Goal: Task Accomplishment & Management: Manage account settings

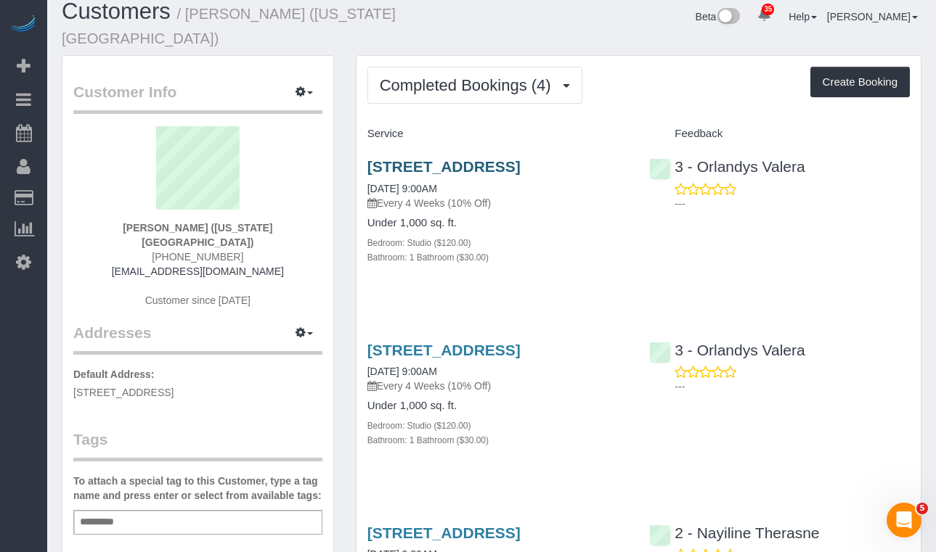
scroll to position [20, 0]
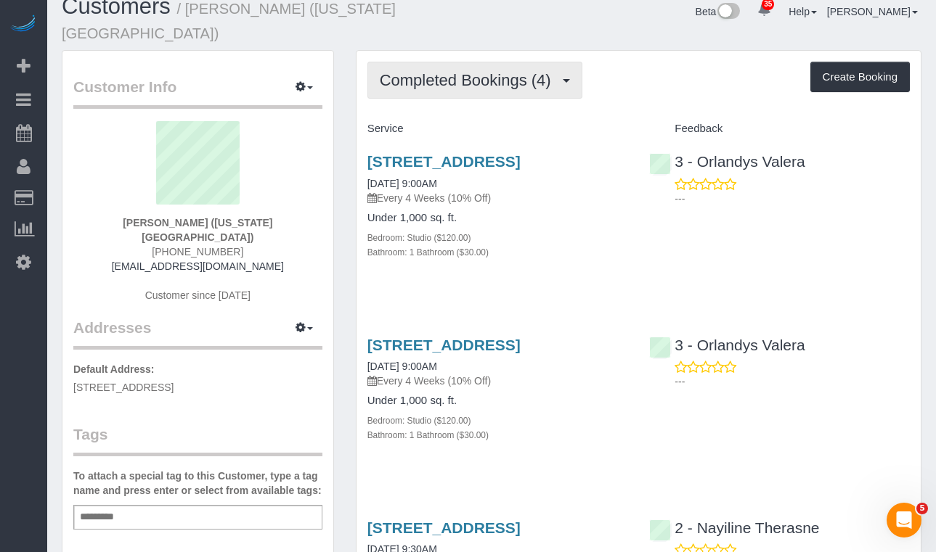
drag, startPoint x: 475, startPoint y: 67, endPoint x: 477, endPoint y: 80, distance: 13.2
click at [475, 71] on span "Completed Bookings (4)" at bounding box center [469, 80] width 179 height 18
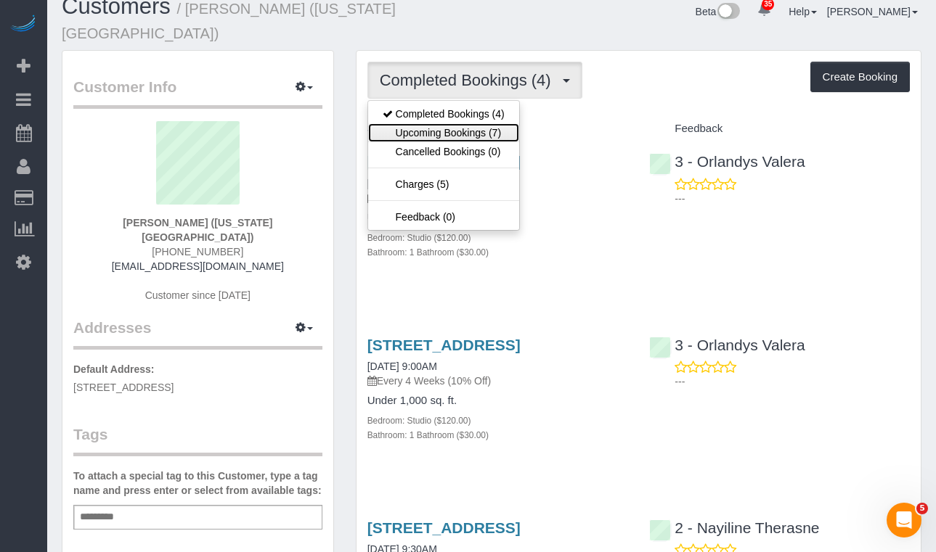
click at [459, 123] on link "Upcoming Bookings (7)" at bounding box center [443, 132] width 151 height 19
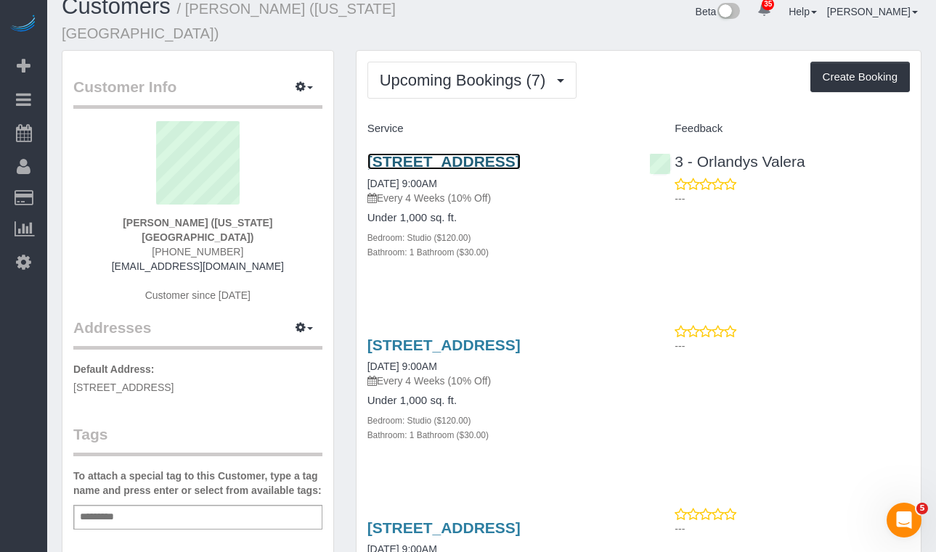
click at [422, 153] on link "70-50 Loubet Street, Forest Hills, NY 11375" at bounding box center [443, 161] width 153 height 17
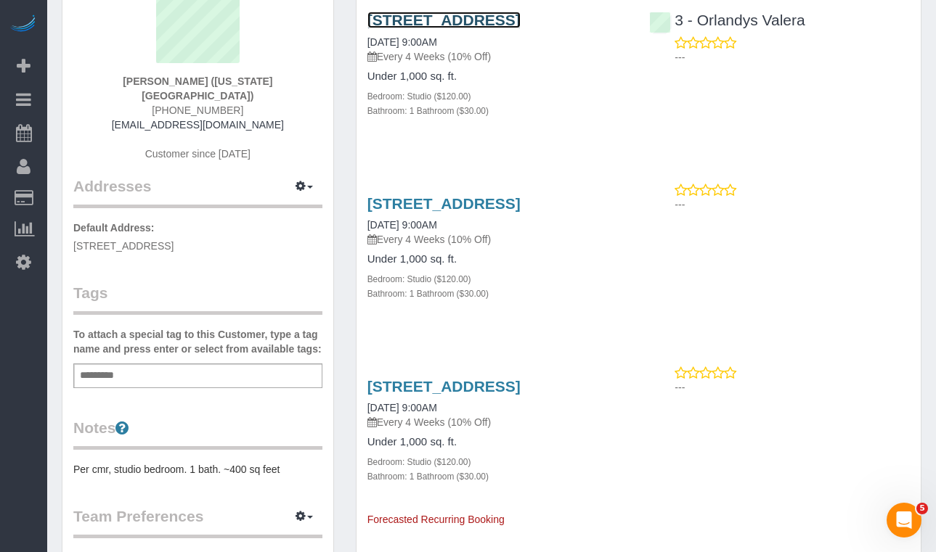
scroll to position [0, 0]
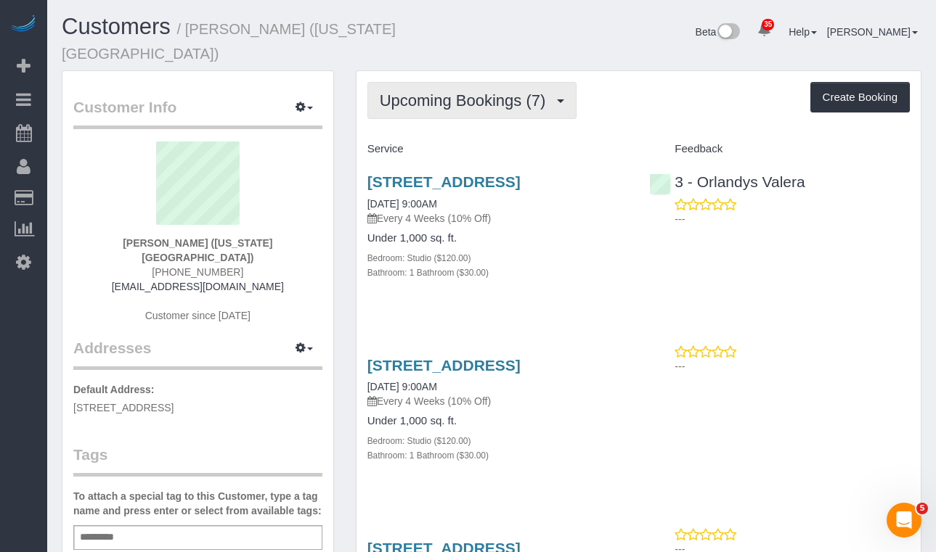
click at [419, 91] on span "Upcoming Bookings (7)" at bounding box center [466, 100] width 173 height 18
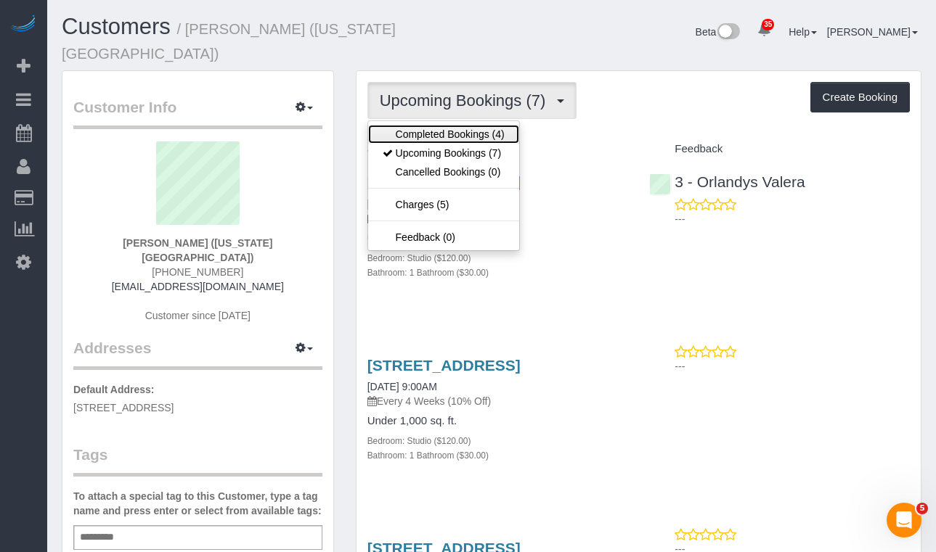
click at [442, 125] on link "Completed Bookings (4)" at bounding box center [443, 134] width 151 height 19
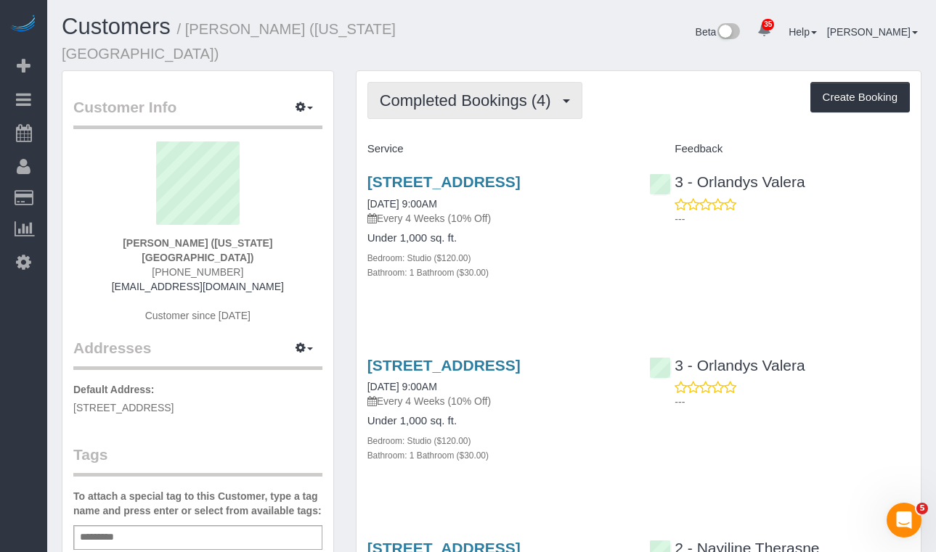
click at [481, 91] on span "Completed Bookings (4)" at bounding box center [469, 100] width 179 height 18
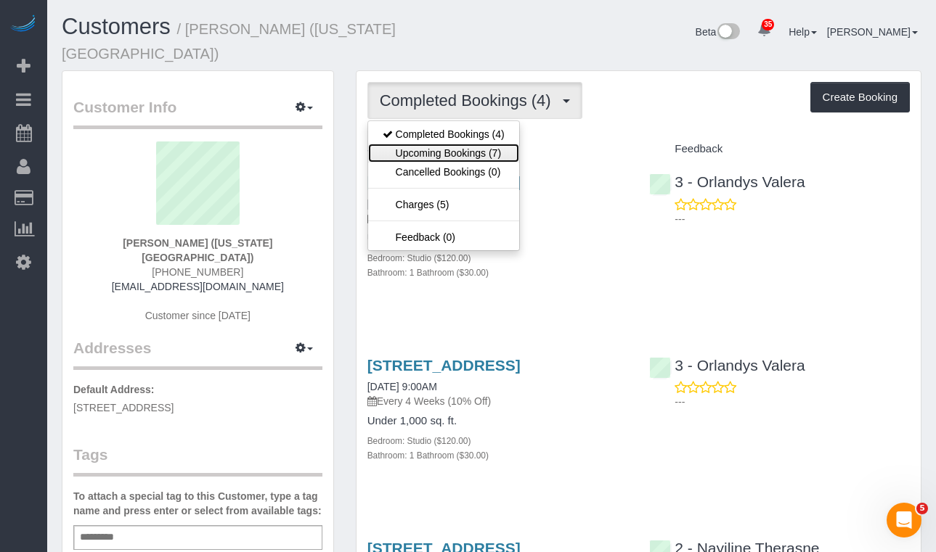
click at [454, 144] on link "Upcoming Bookings (7)" at bounding box center [443, 153] width 151 height 19
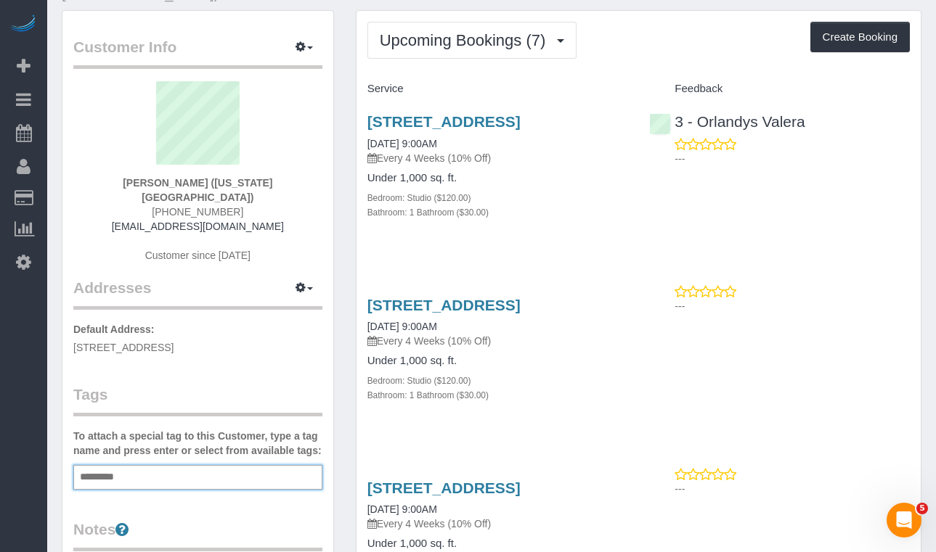
scroll to position [57, 0]
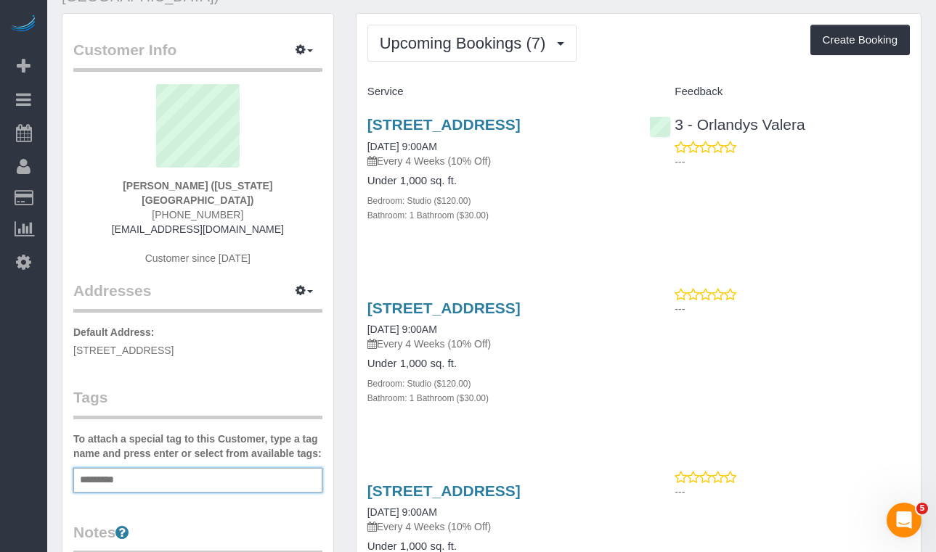
click at [123, 471] on input "text" at bounding box center [101, 480] width 50 height 19
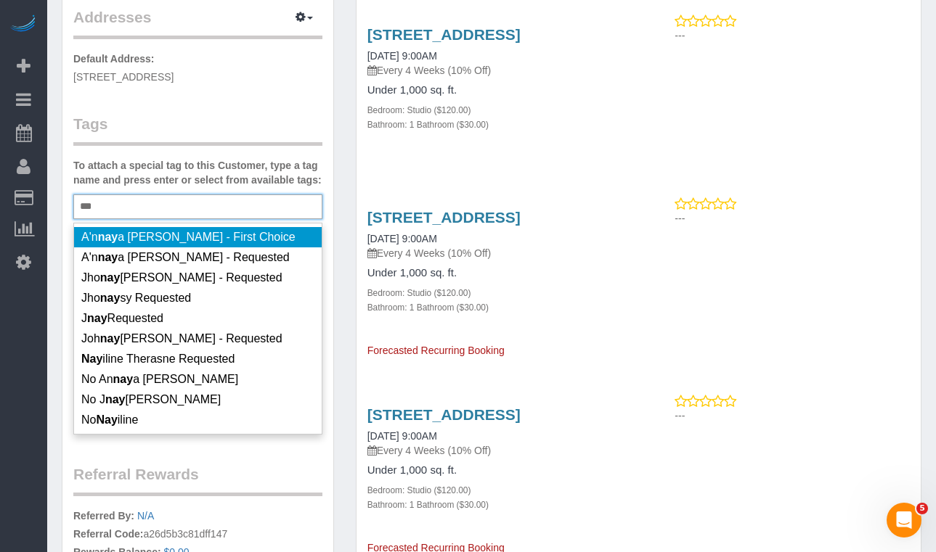
scroll to position [353, 0]
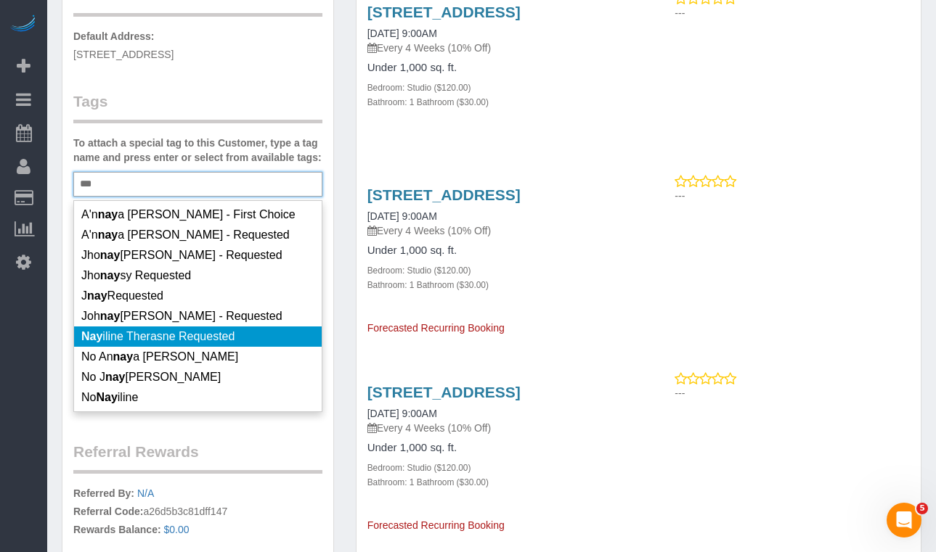
type input "***"
click at [221, 330] on span "Nay iline Therasne Requested" at bounding box center [157, 336] width 153 height 12
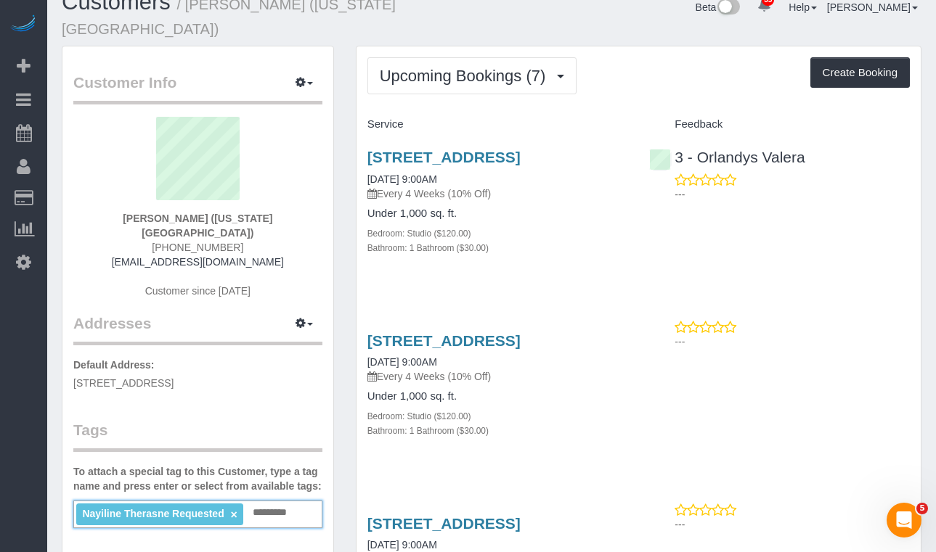
scroll to position [0, 0]
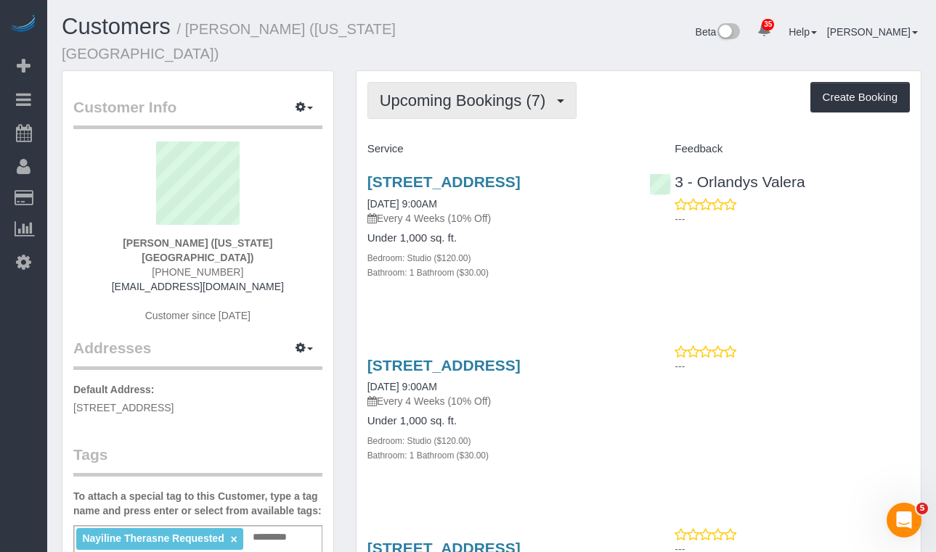
drag, startPoint x: 441, startPoint y: 91, endPoint x: 441, endPoint y: 103, distance: 11.6
click at [441, 91] on span "Upcoming Bookings (7)" at bounding box center [466, 100] width 173 height 18
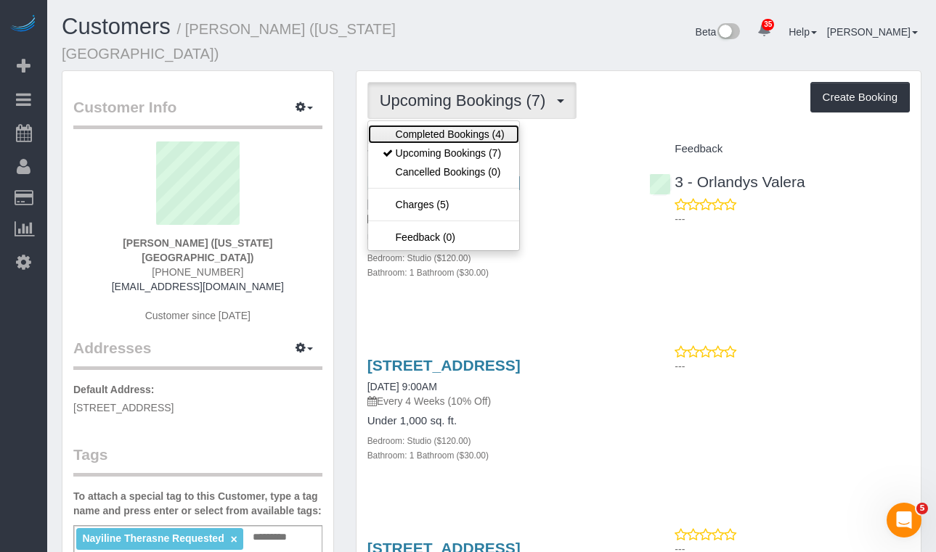
click at [441, 125] on link "Completed Bookings (4)" at bounding box center [443, 134] width 151 height 19
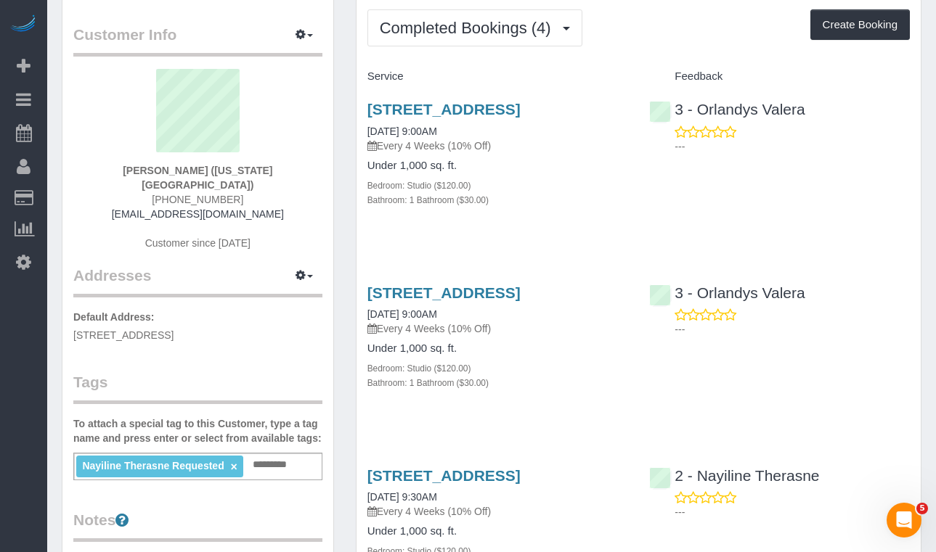
scroll to position [70, 0]
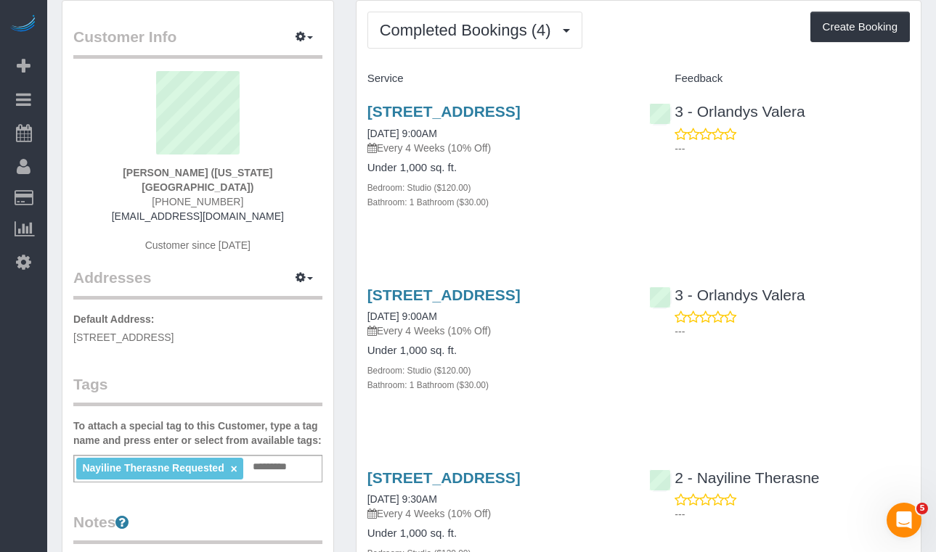
click at [282, 374] on legend "Tags" at bounding box center [197, 390] width 249 height 33
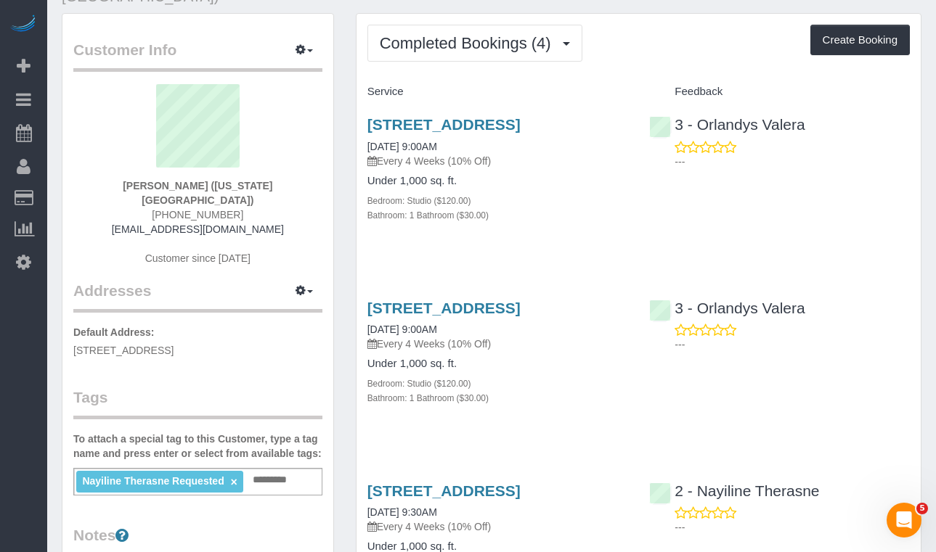
scroll to position [14, 0]
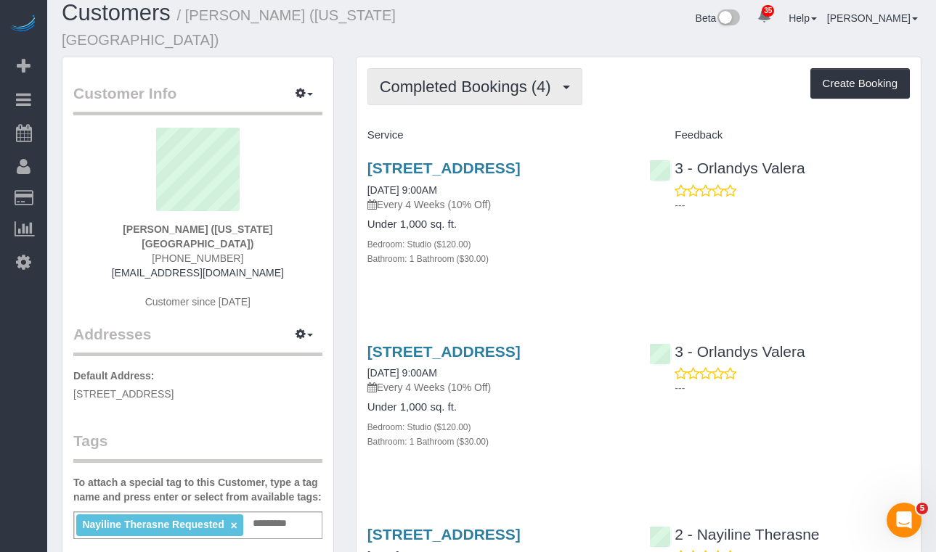
click at [483, 78] on span "Completed Bookings (4)" at bounding box center [469, 87] width 179 height 18
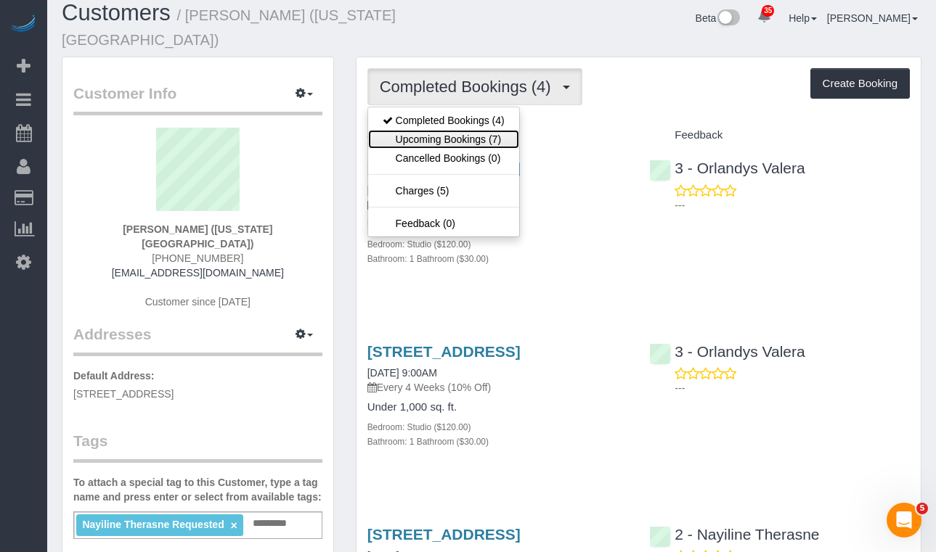
click at [432, 130] on link "Upcoming Bookings (7)" at bounding box center [443, 139] width 151 height 19
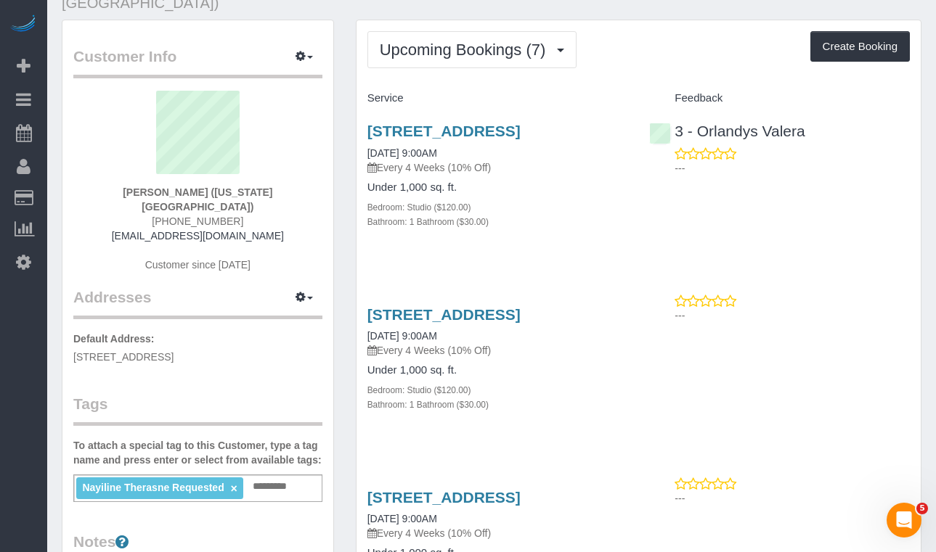
scroll to position [0, 0]
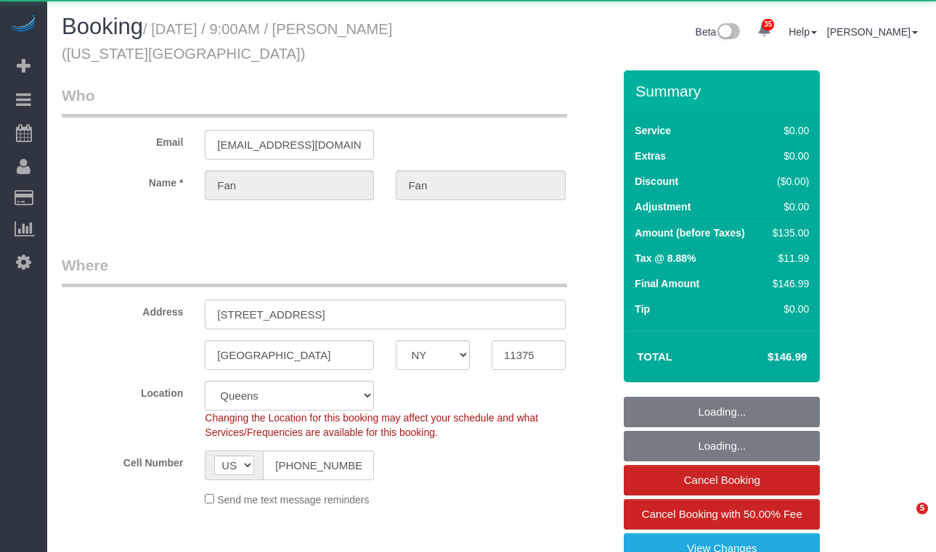
select select "NY"
select select "object:1064"
select select "string:stripe-pm_1RPrwA4VGloSiKo7zQzxFbjx"
select select "number:89"
select select "number:90"
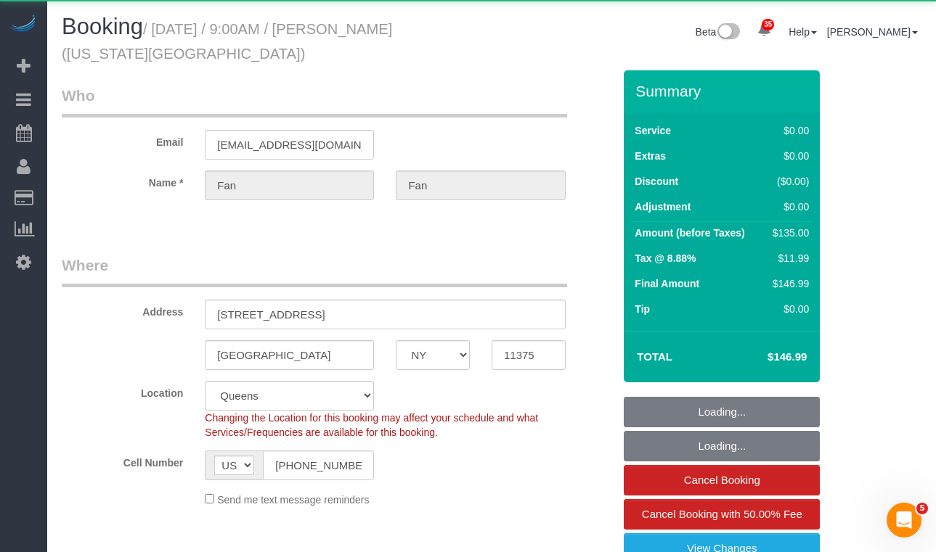
select select "number:15"
select select "number:7"
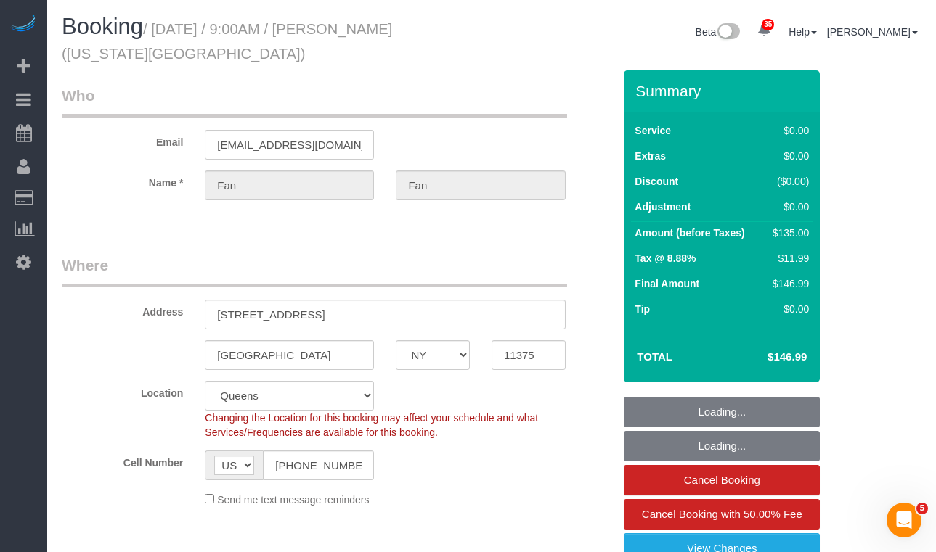
select select "object:1072"
select select "spot1"
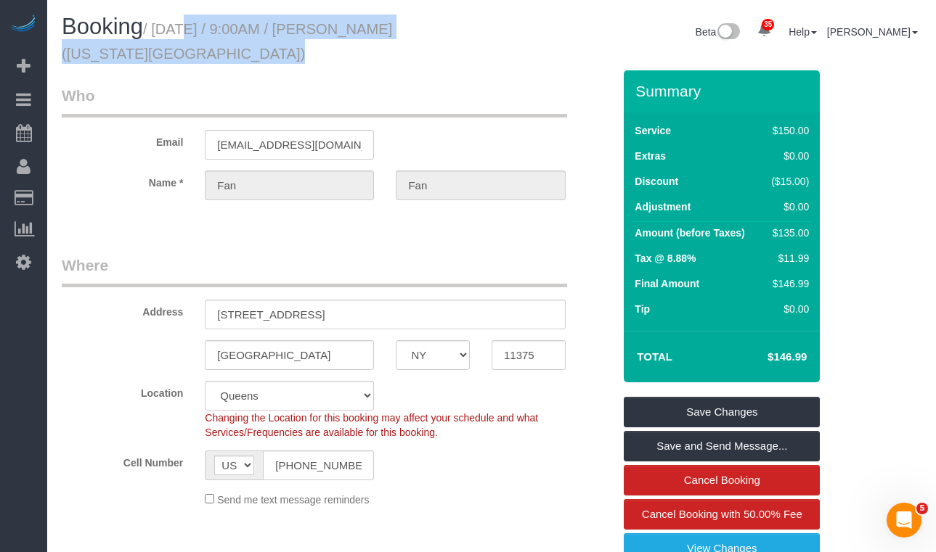
drag, startPoint x: 137, startPoint y: 60, endPoint x: 171, endPoint y: 36, distance: 40.7
click at [165, 36] on h1 "Booking / [DATE] / 9:00AM / [PERSON_NAME] ([US_STATE][GEOGRAPHIC_DATA])" at bounding box center [271, 39] width 419 height 49
copy small "[DATE] / 9:00AM / [PERSON_NAME] ([US_STATE][GEOGRAPHIC_DATA])"
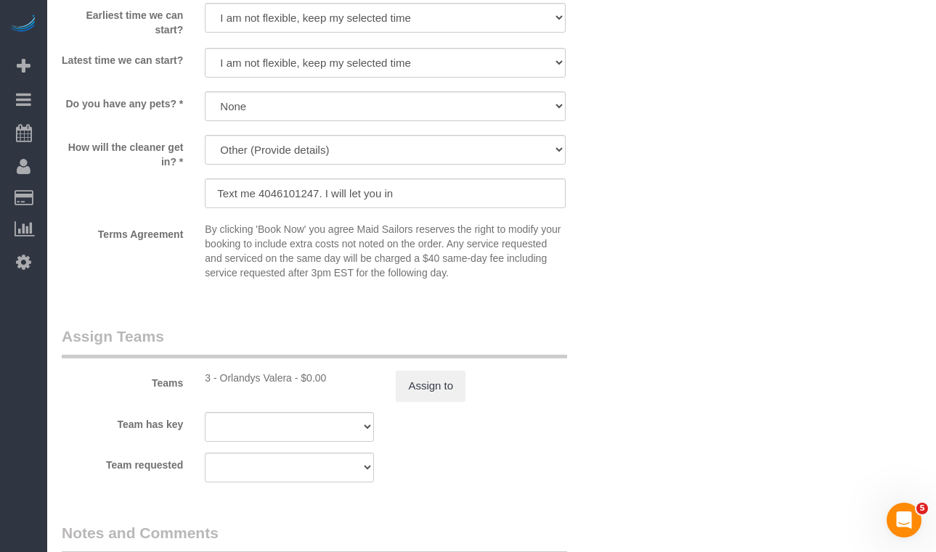
scroll to position [1696, 0]
drag, startPoint x: 292, startPoint y: 380, endPoint x: 221, endPoint y: 385, distance: 71.3
click at [221, 385] on div "3 - Orlandys Valera - $0.00" at bounding box center [289, 377] width 169 height 15
copy div "Orlandys Valera"
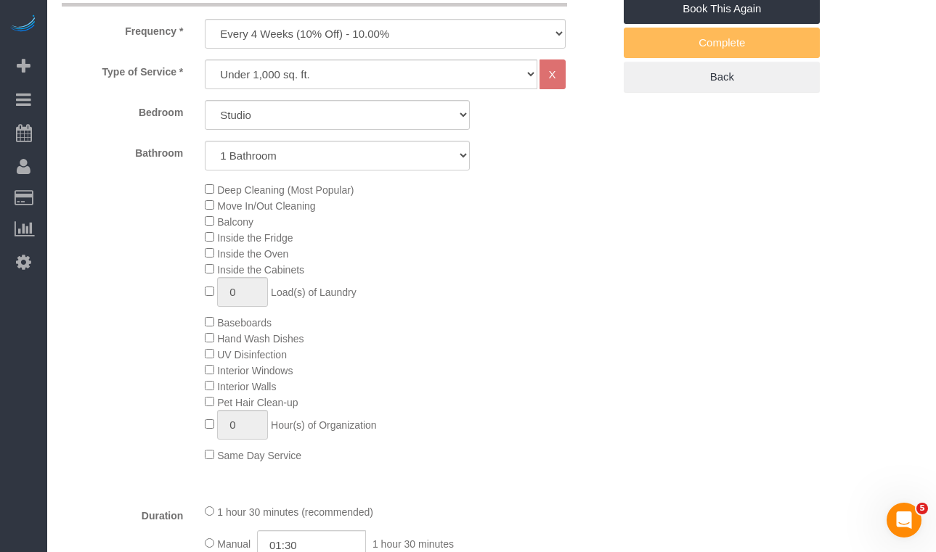
scroll to position [409, 0]
